Goal: Information Seeking & Learning: Learn about a topic

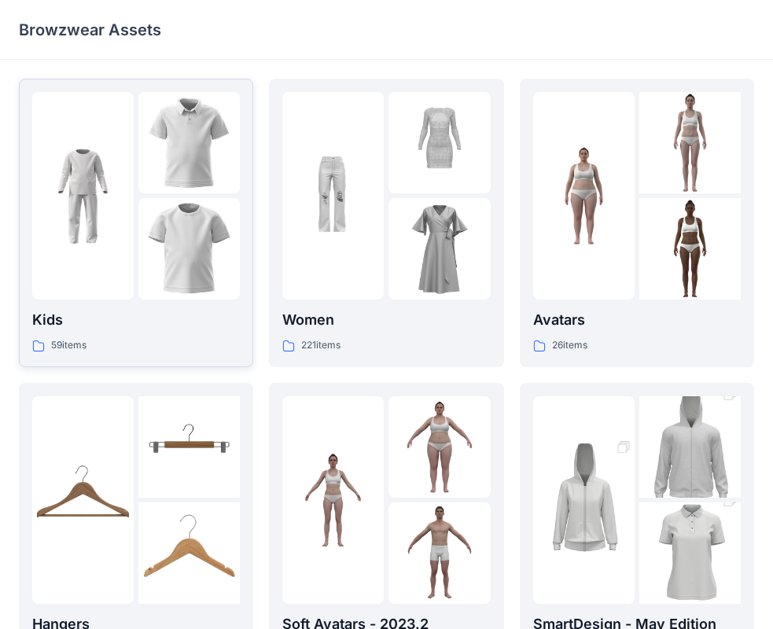
click at [59, 322] on p "Kids" at bounding box center [136, 320] width 208 height 22
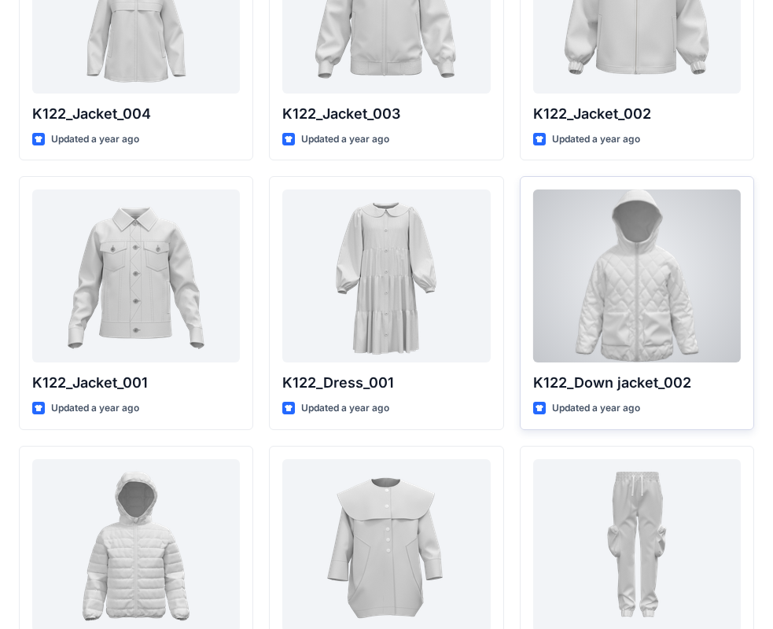
scroll to position [1058, 0]
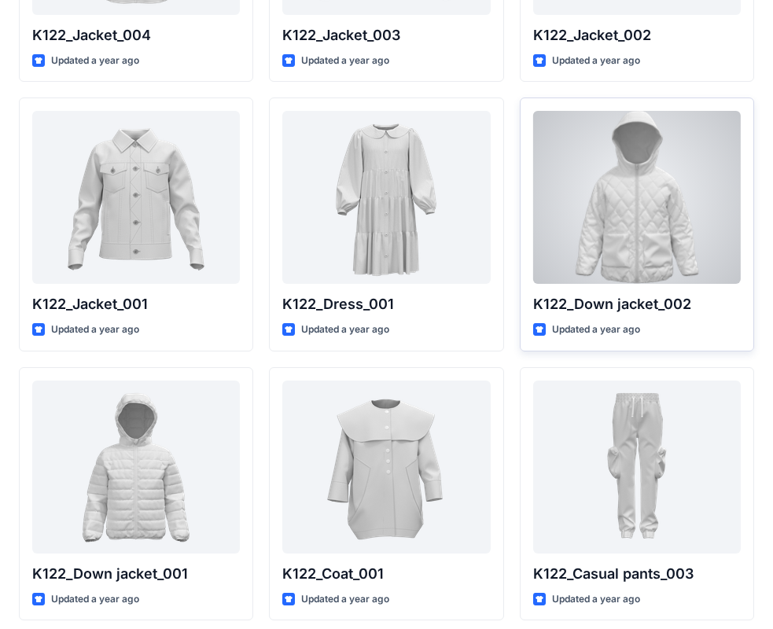
click at [635, 234] on div at bounding box center [637, 197] width 208 height 173
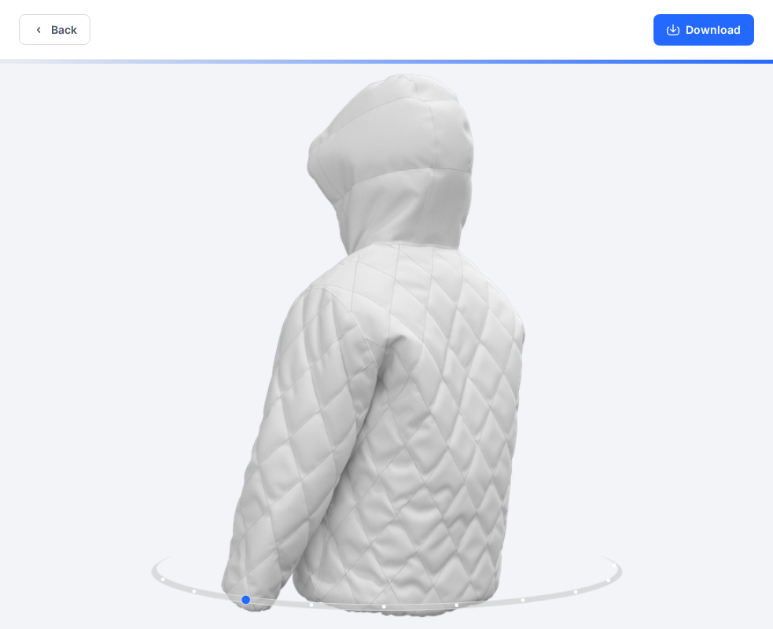
drag, startPoint x: 429, startPoint y: 491, endPoint x: 284, endPoint y: 473, distance: 145.8
click at [283, 474] on div at bounding box center [386, 346] width 773 height 572
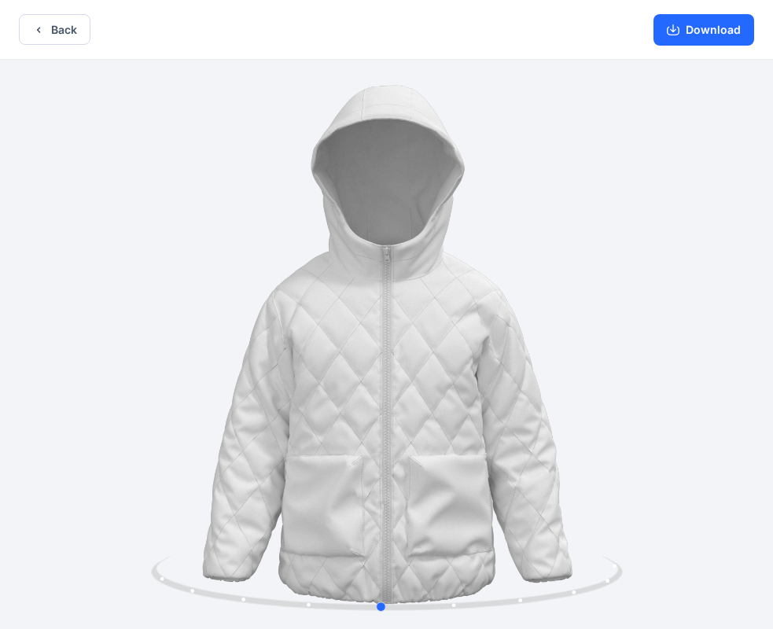
drag, startPoint x: 355, startPoint y: 485, endPoint x: 495, endPoint y: 446, distance: 145.4
click at [495, 446] on div at bounding box center [386, 346] width 773 height 572
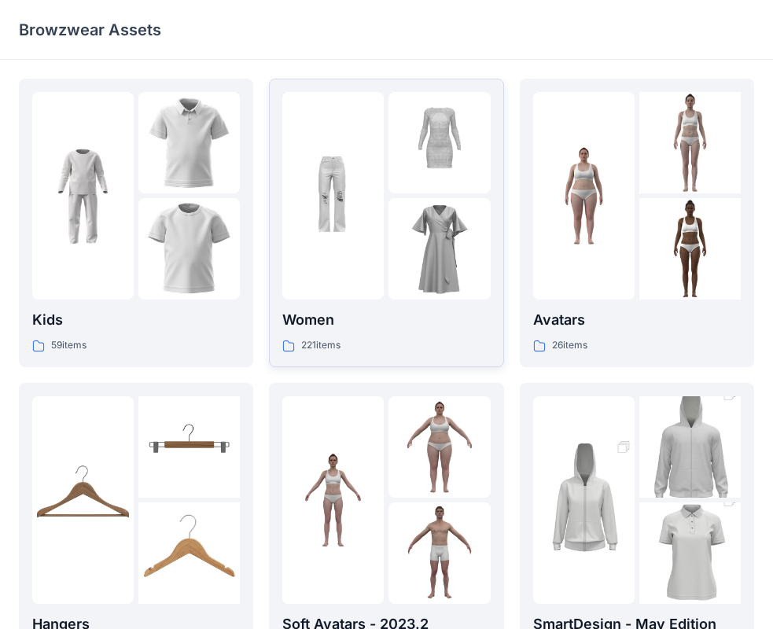
click at [355, 280] on div at bounding box center [332, 196] width 101 height 208
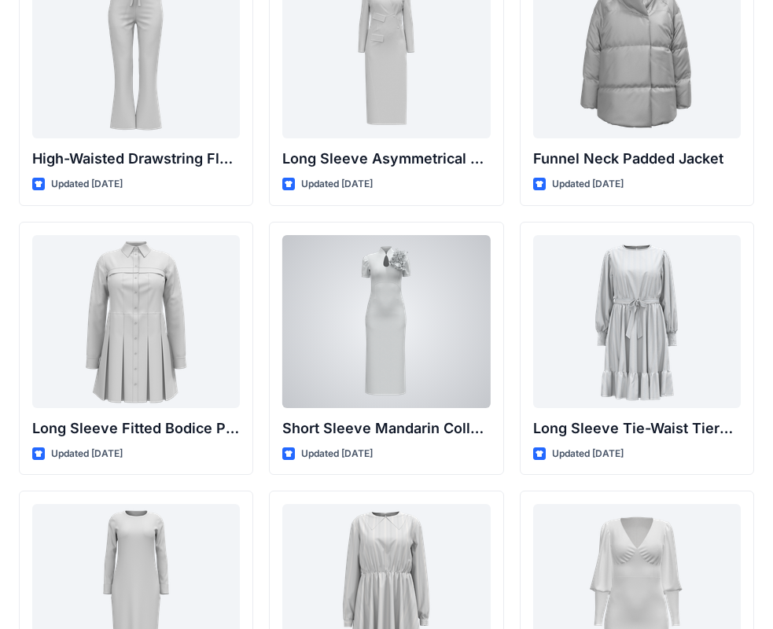
scroll to position [6288, 0]
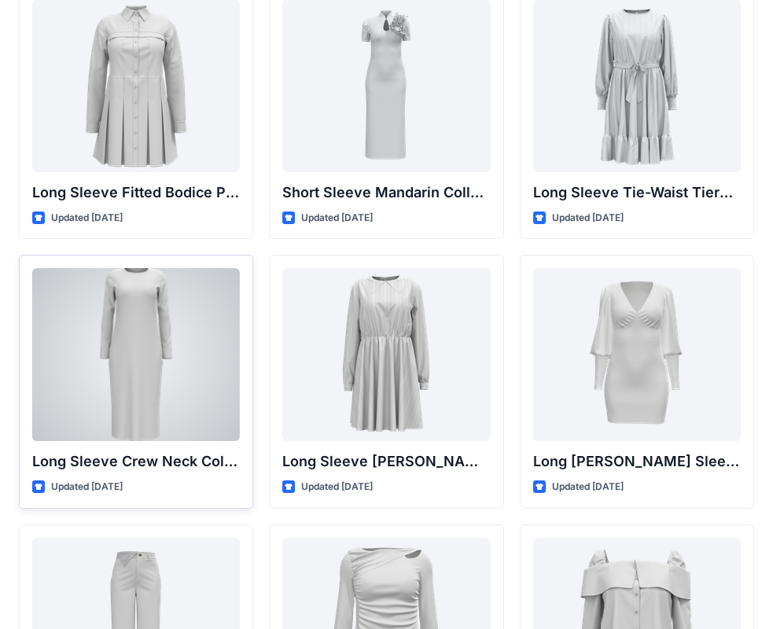
click at [149, 426] on div at bounding box center [136, 354] width 208 height 173
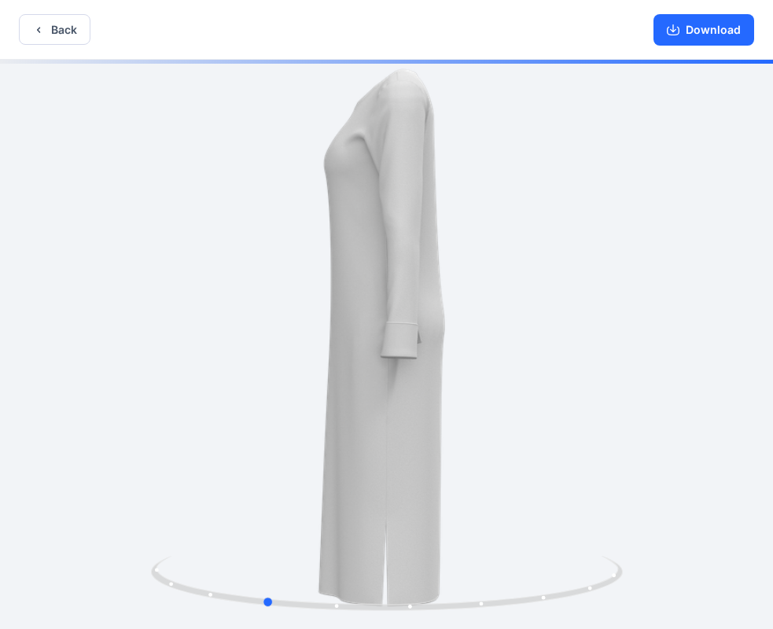
drag, startPoint x: 421, startPoint y: 384, endPoint x: 298, endPoint y: 372, distance: 123.2
click at [298, 372] on div at bounding box center [386, 346] width 773 height 572
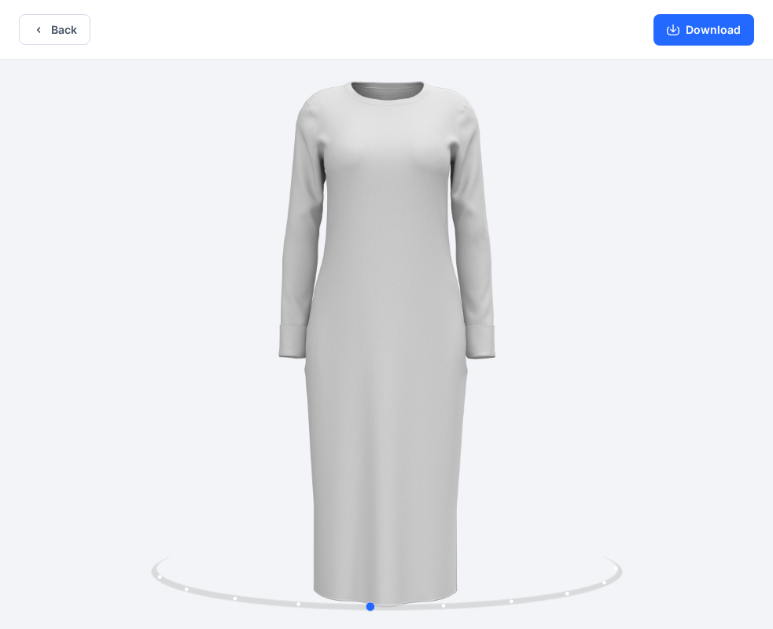
drag, startPoint x: 412, startPoint y: 405, endPoint x: 518, endPoint y: 369, distance: 112.1
click at [518, 369] on div at bounding box center [386, 346] width 773 height 572
